Goal: Find specific page/section: Find specific page/section

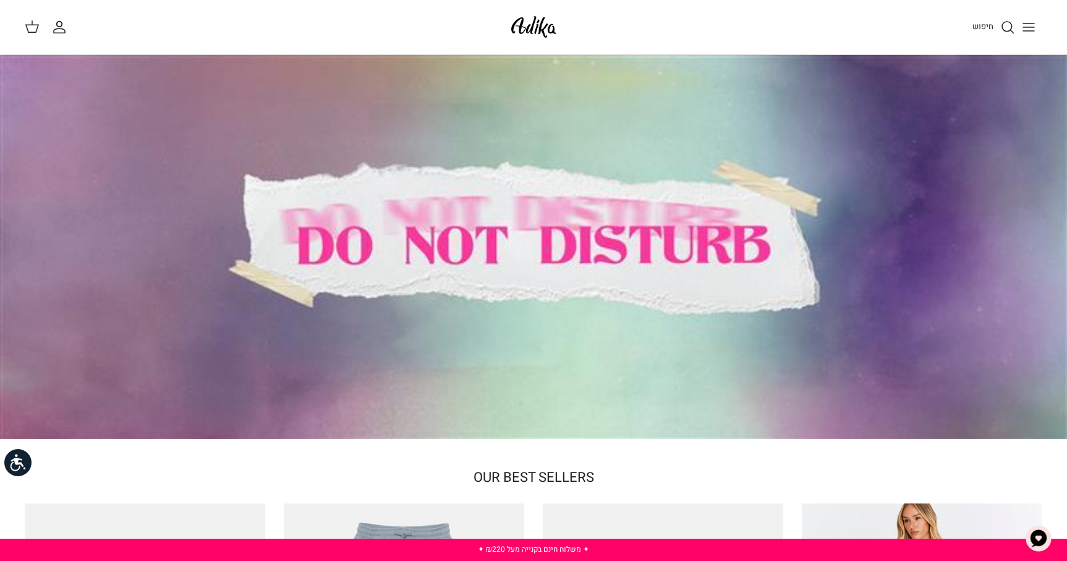
click at [991, 25] on span "חיפוש" at bounding box center [983, 26] width 21 height 12
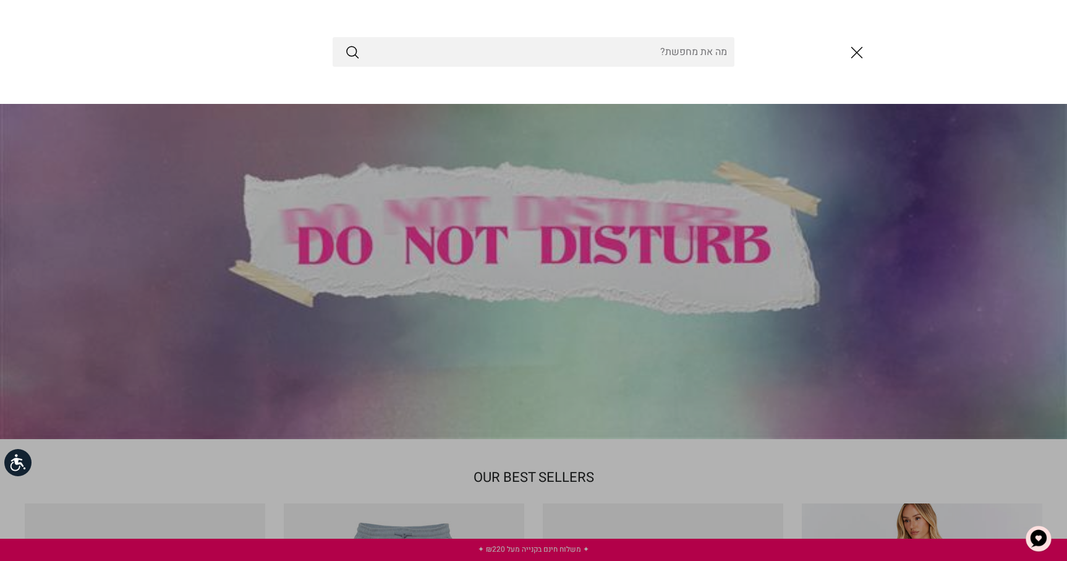
click at [864, 53] on icon "סגור" at bounding box center [856, 52] width 21 height 21
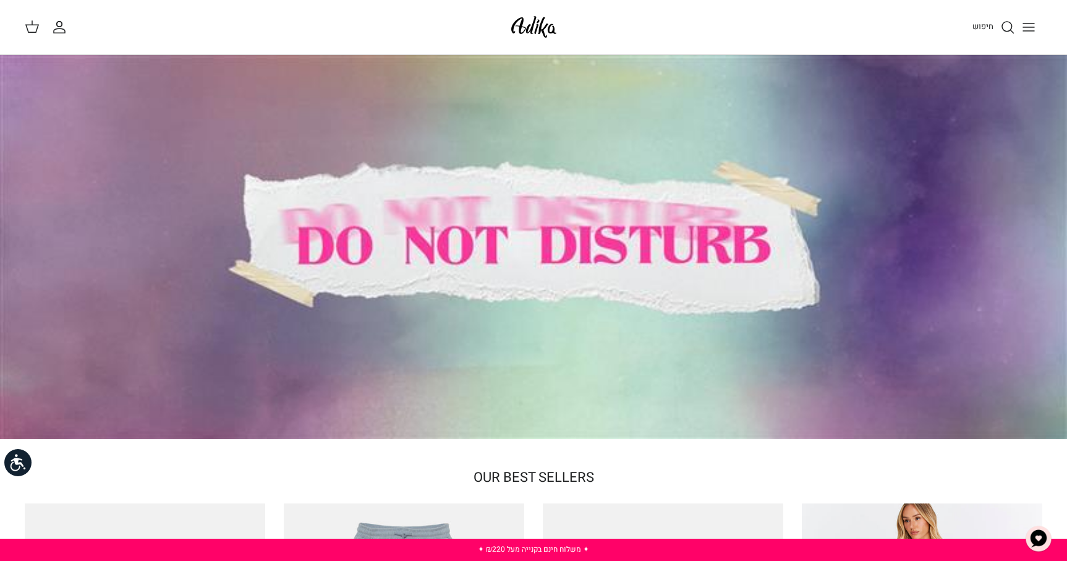
click at [1025, 20] on icon "Toggle menu" at bounding box center [1028, 27] width 15 height 15
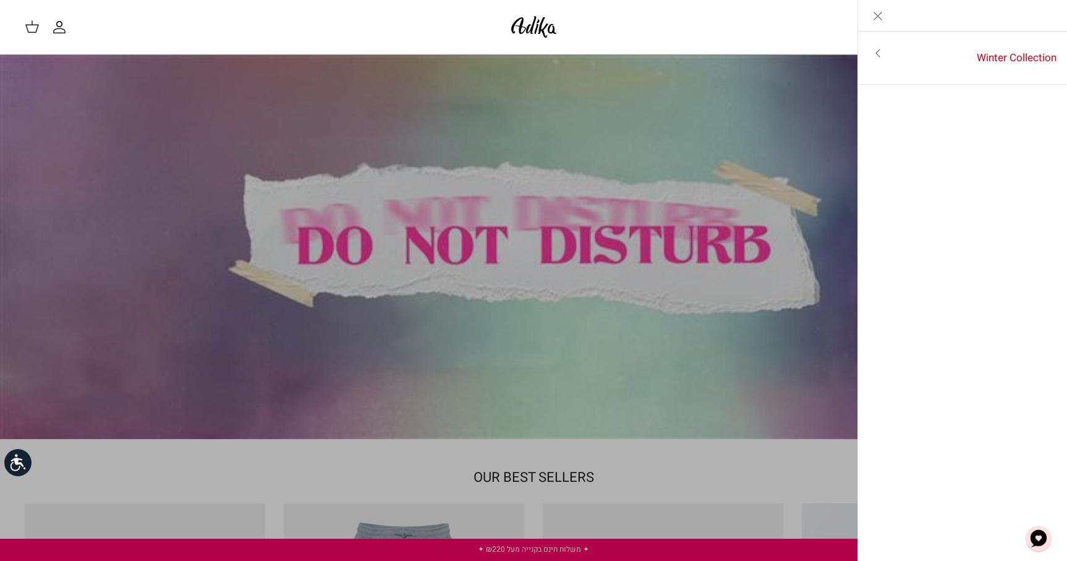
click at [885, 12] on link "Close" at bounding box center [878, 15] width 40 height 31
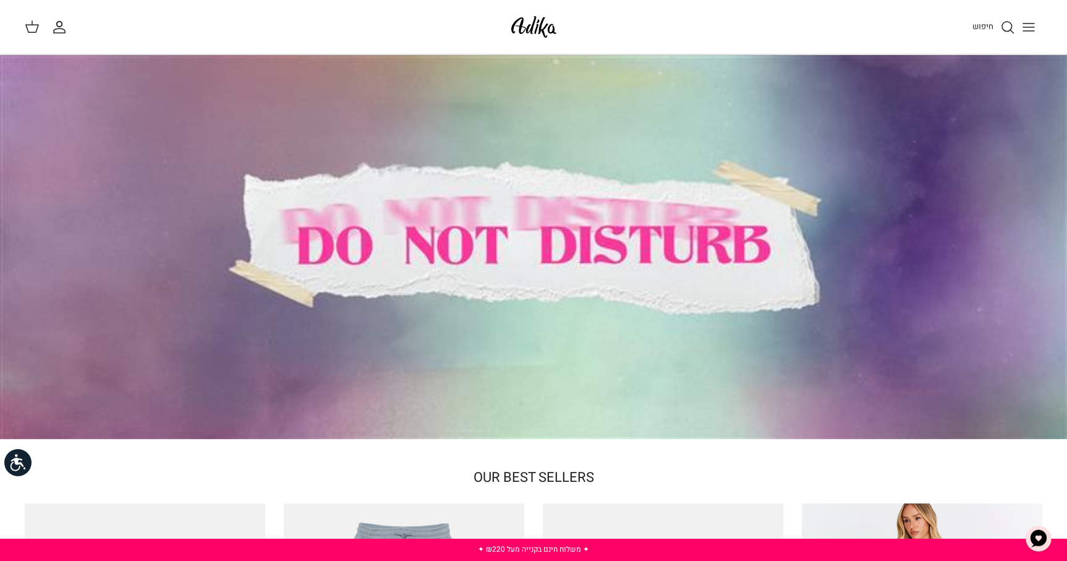
click at [991, 26] on span "חיפוש" at bounding box center [983, 26] width 21 height 12
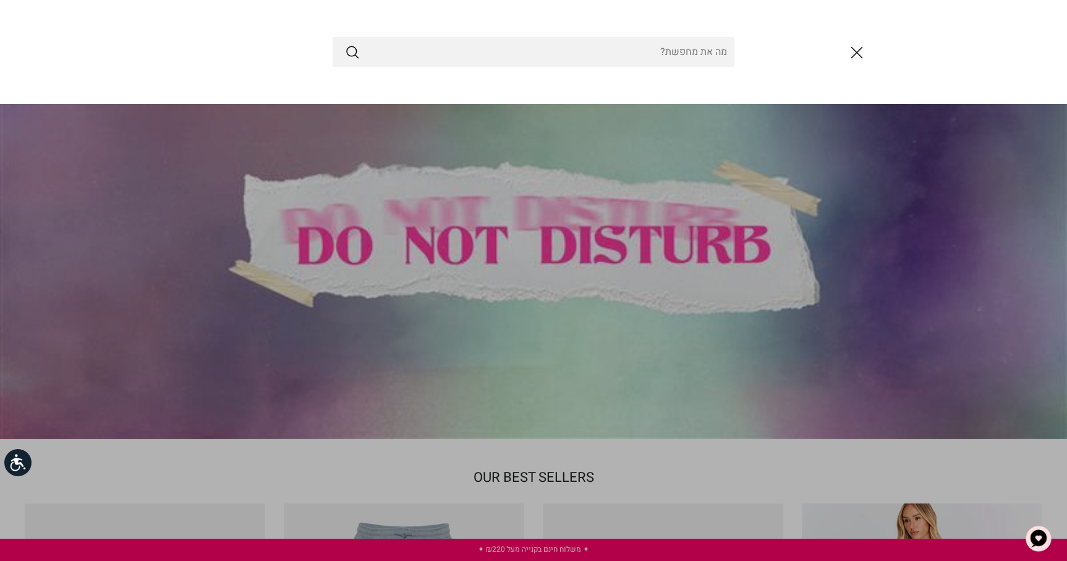
click at [843, 62] on button "סגור" at bounding box center [856, 52] width 33 height 33
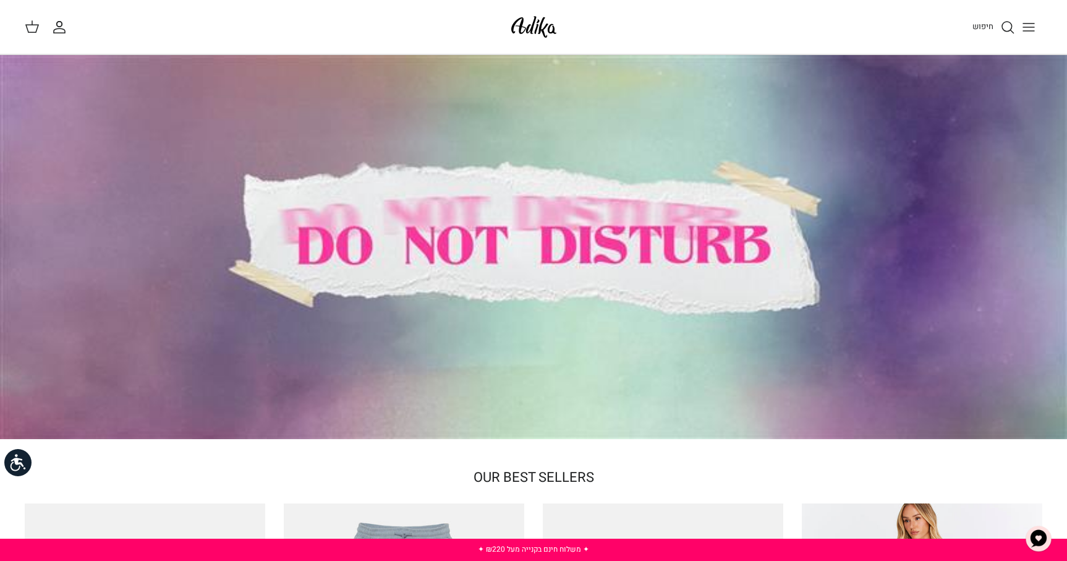
click at [1032, 28] on icon "Toggle menu" at bounding box center [1028, 27] width 15 height 15
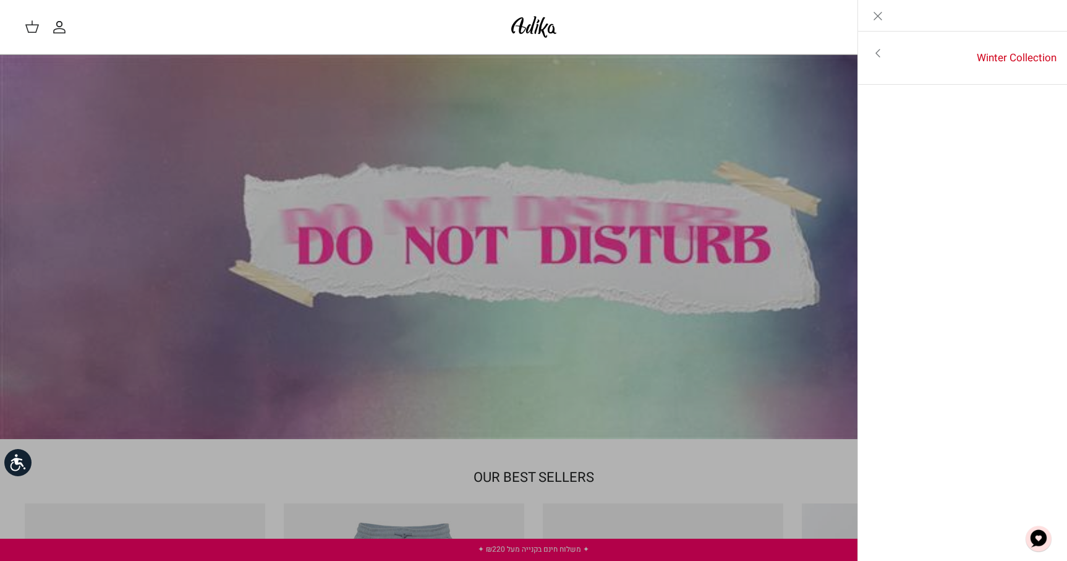
click at [877, 56] on icon "Toggle menu" at bounding box center [878, 53] width 15 height 15
click at [1016, 56] on link "לכל הפריטים" at bounding box center [962, 54] width 197 height 31
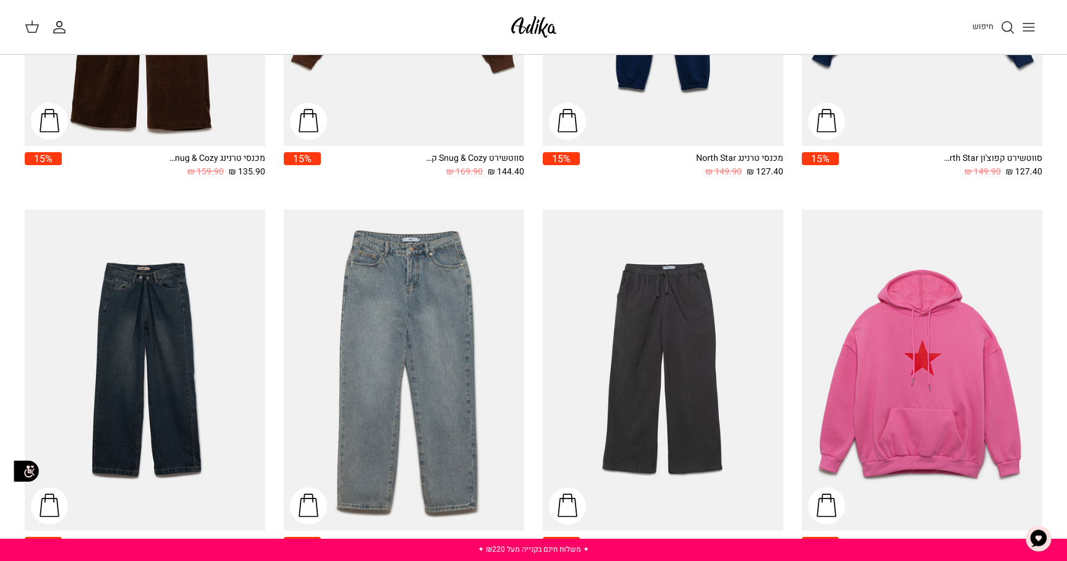
scroll to position [1107, 0]
